Goal: Information Seeking & Learning: Learn about a topic

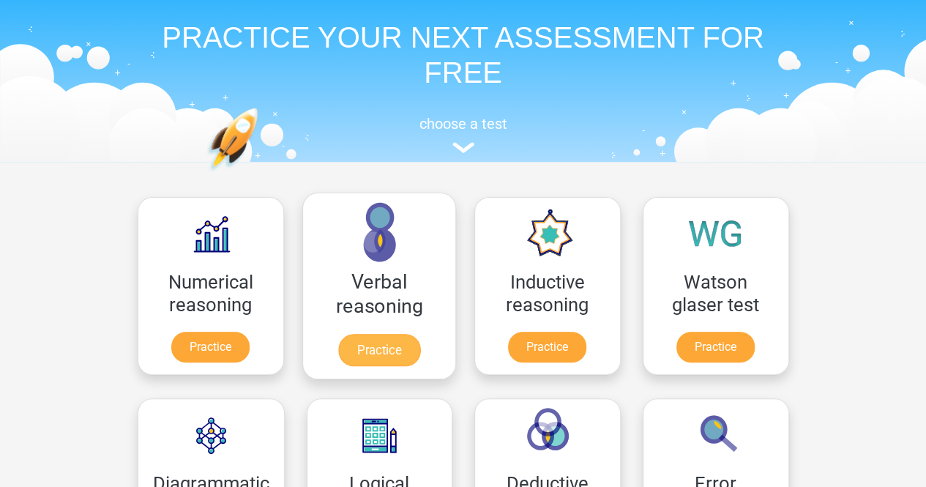
scroll to position [45, 0]
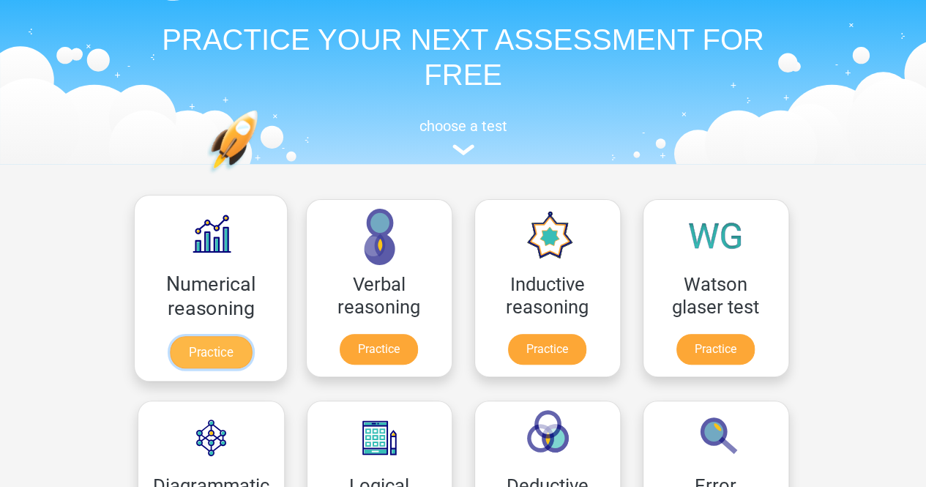
click at [191, 336] on link "Practice" at bounding box center [210, 352] width 82 height 32
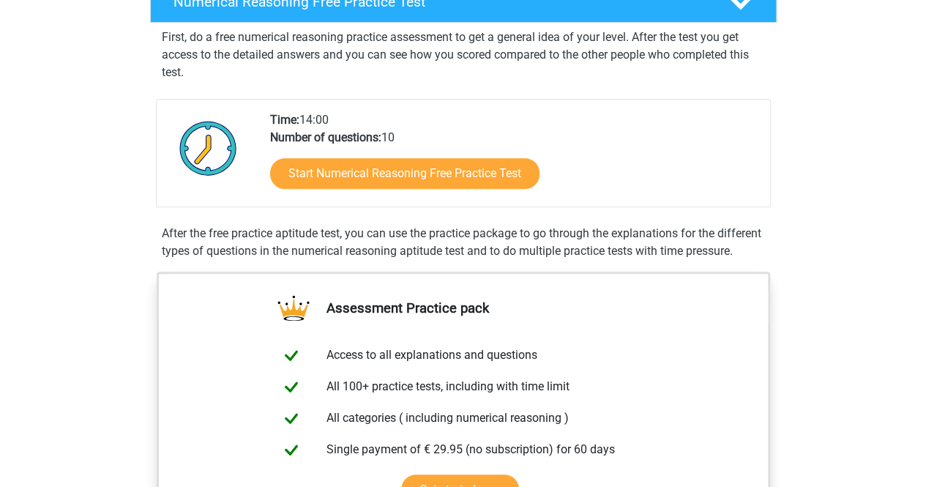
scroll to position [265, 0]
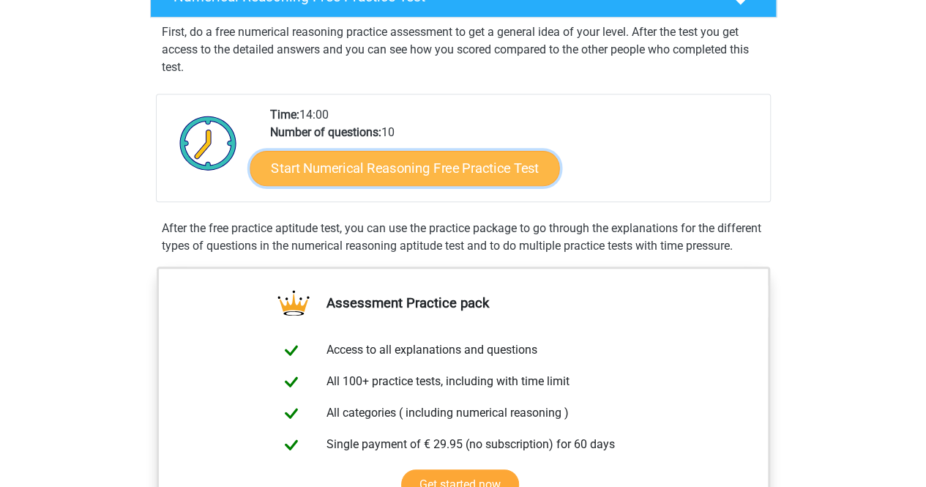
click at [369, 162] on link "Start Numerical Reasoning Free Practice Test" at bounding box center [405, 167] width 310 height 35
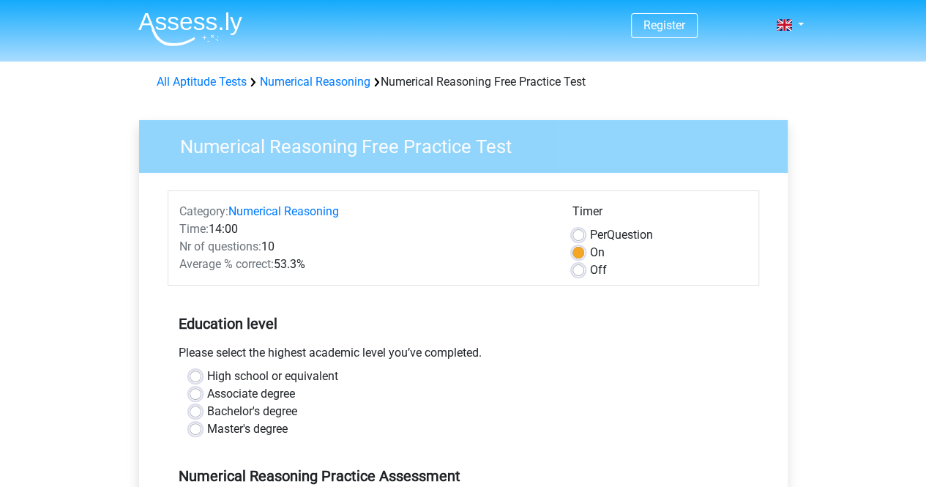
scroll to position [182, 0]
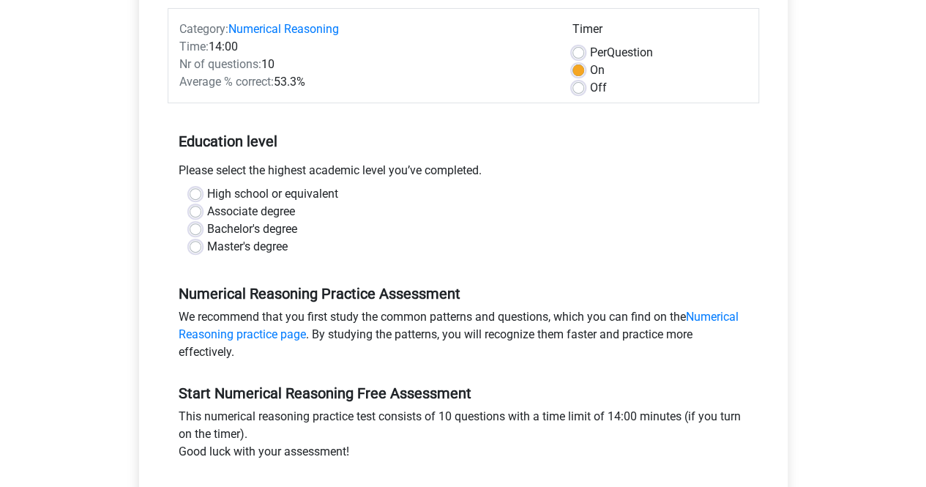
click at [258, 228] on label "Bachelor's degree" at bounding box center [252, 229] width 90 height 18
click at [201, 228] on input "Bachelor's degree" at bounding box center [196, 227] width 12 height 15
radio input "true"
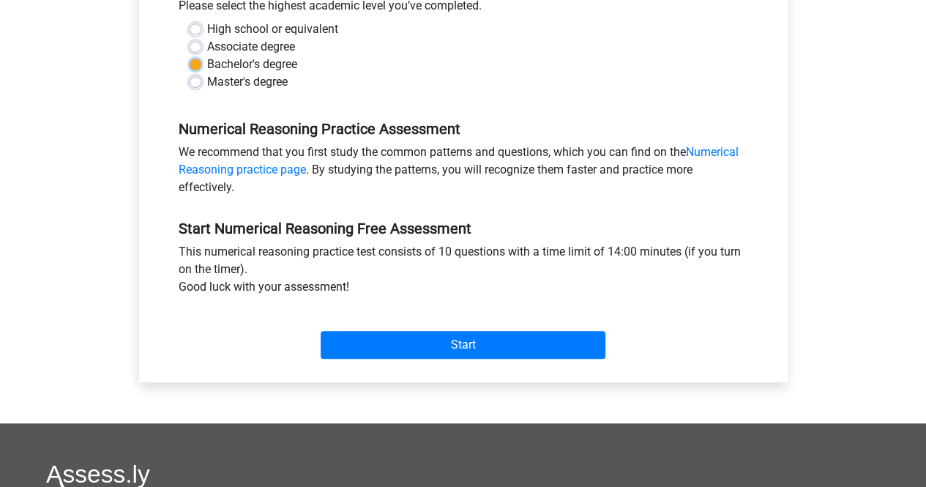
scroll to position [348, 0]
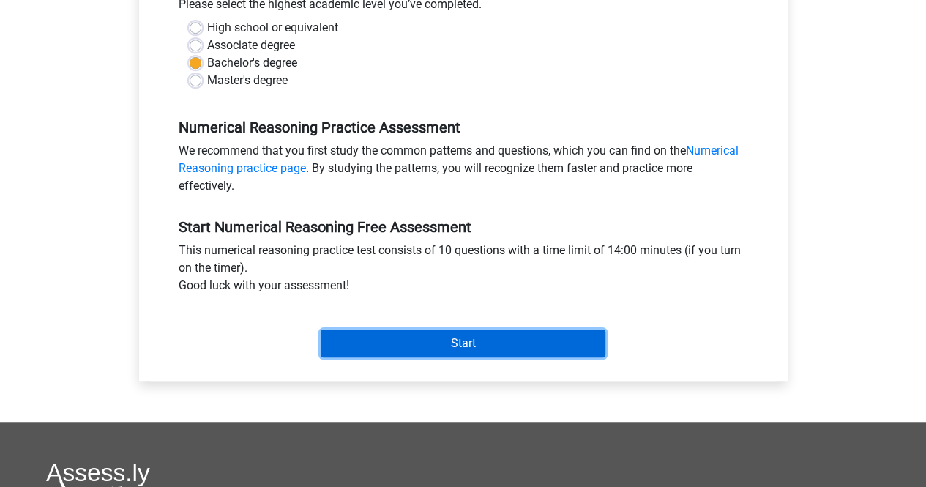
click at [416, 345] on input "Start" at bounding box center [462, 343] width 285 height 28
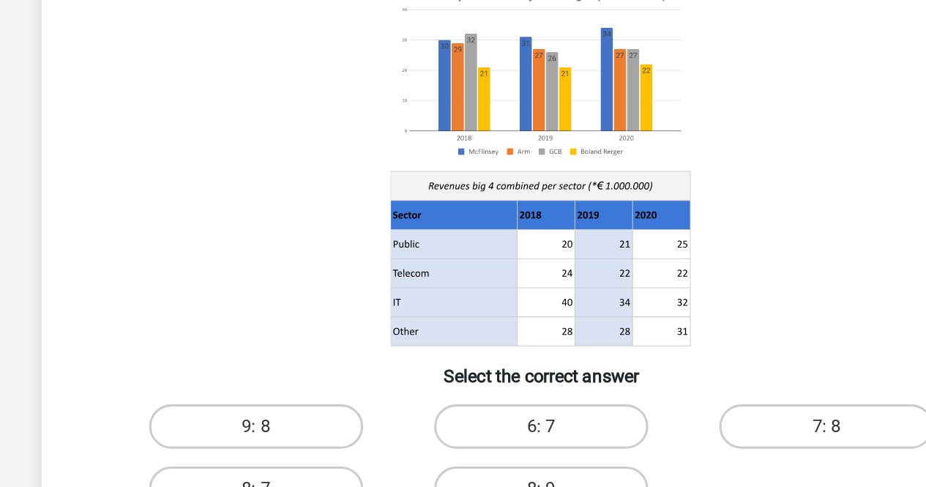
scroll to position [37, 0]
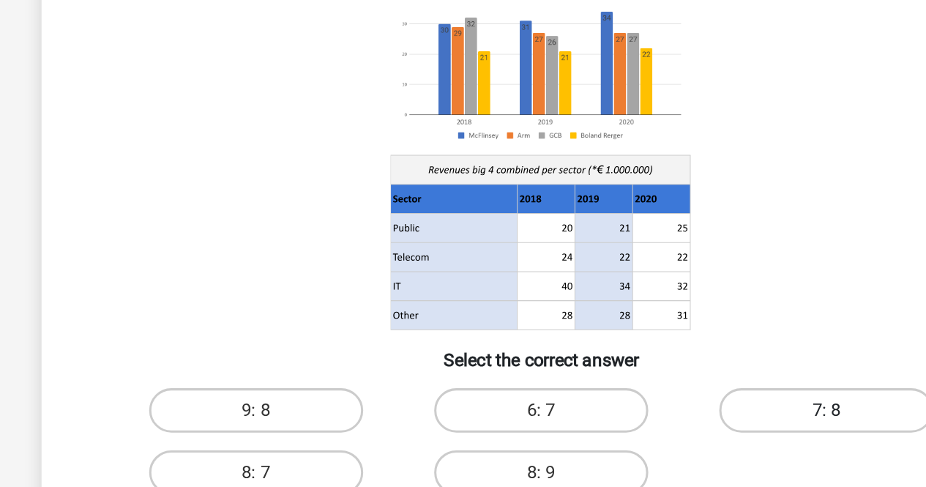
click at [626, 386] on label "7: 8" at bounding box center [650, 390] width 141 height 29
click at [651, 391] on input "7: 8" at bounding box center [656, 396] width 10 height 10
radio input "true"
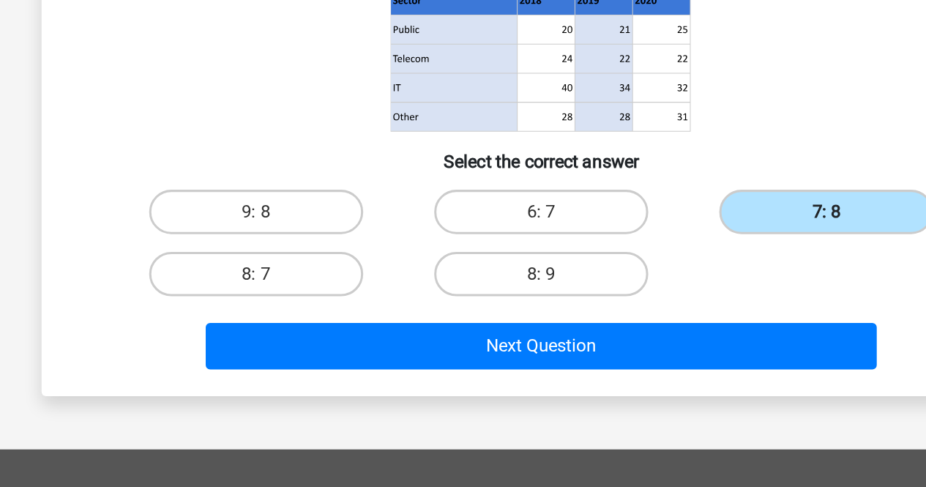
scroll to position [146, 0]
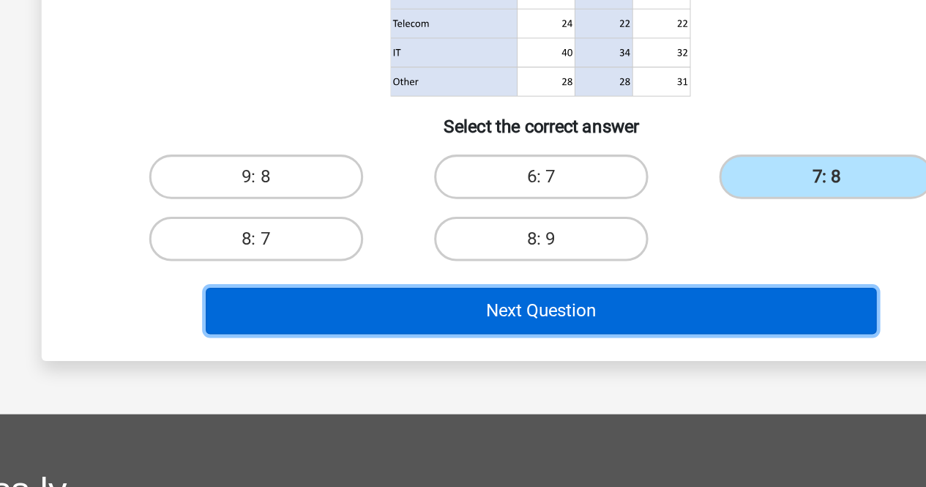
click at [571, 376] on button "Next Question" at bounding box center [462, 370] width 443 height 31
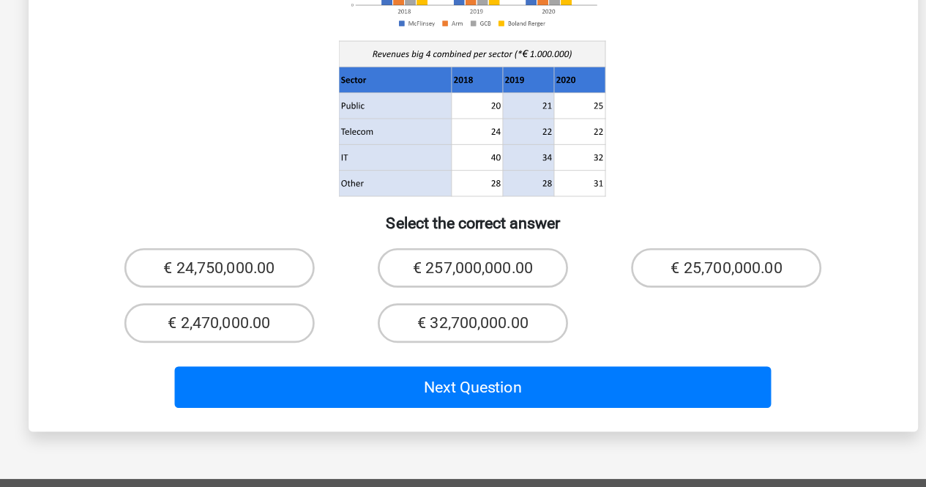
scroll to position [162, 0]
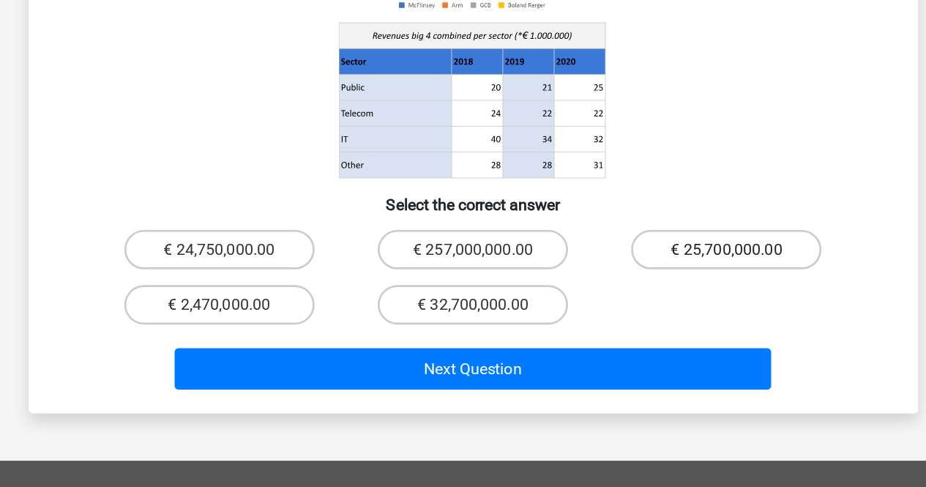
click at [607, 296] on label "€ 25,700,000.00" at bounding box center [650, 310] width 141 height 29
click at [651, 310] on input "€ 25,700,000.00" at bounding box center [656, 315] width 10 height 10
radio input "true"
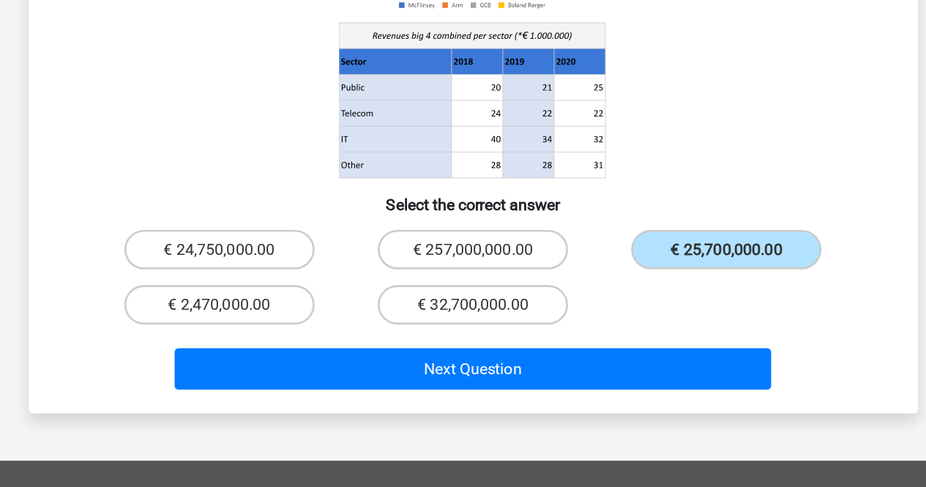
click at [551, 397] on div "Next Question" at bounding box center [463, 401] width 565 height 37
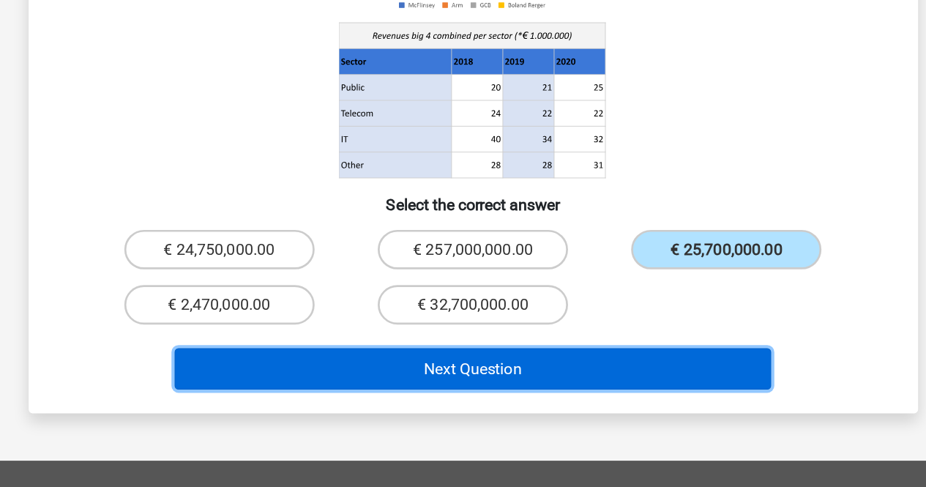
click at [549, 383] on button "Next Question" at bounding box center [462, 398] width 443 height 31
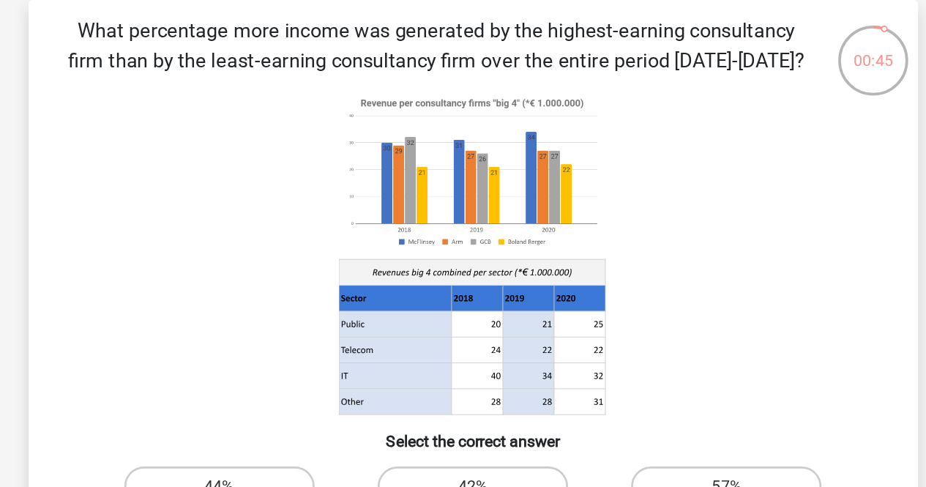
scroll to position [66, 0]
